Goal: Obtain resource: Download file/media

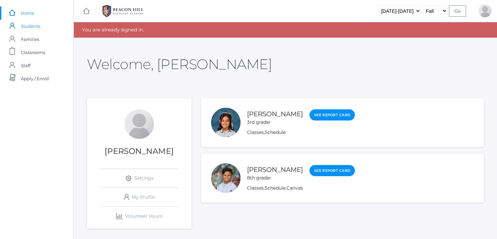
click at [34, 28] on span "Students" at bounding box center [30, 26] width 19 height 13
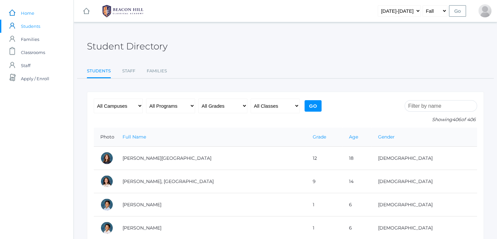
click at [22, 10] on span "Home" at bounding box center [27, 13] width 13 height 13
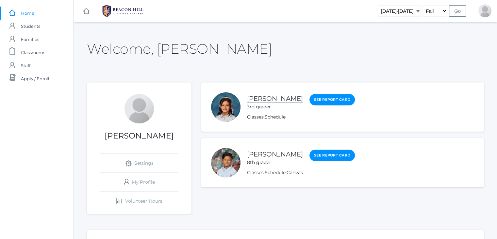
click at [263, 99] on link "[PERSON_NAME]" at bounding box center [275, 99] width 56 height 8
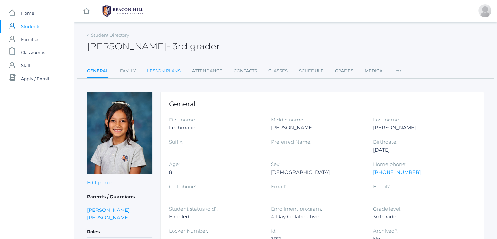
click at [166, 71] on link "Lesson Plans" at bounding box center [164, 70] width 34 height 13
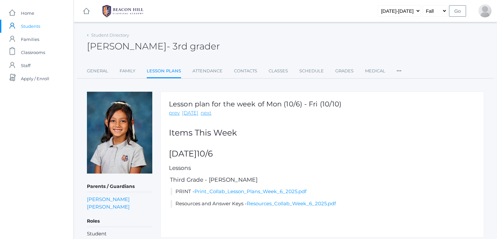
click at [250, 195] on div "Lesson plan for the week of Mon (10/6) - Fri (10/10) prev [DATE] next Items [DA…" at bounding box center [323, 165] width 324 height 146
click at [250, 194] on li "PRINT - Print_Collab_Lesson_Plans_Week_6_2025.pdf" at bounding box center [323, 192] width 305 height 8
click at [249, 189] on link "Print_Collab_Lesson_Plans_Week_6_2025.pdf" at bounding box center [251, 191] width 112 height 6
